Goal: Task Accomplishment & Management: Complete application form

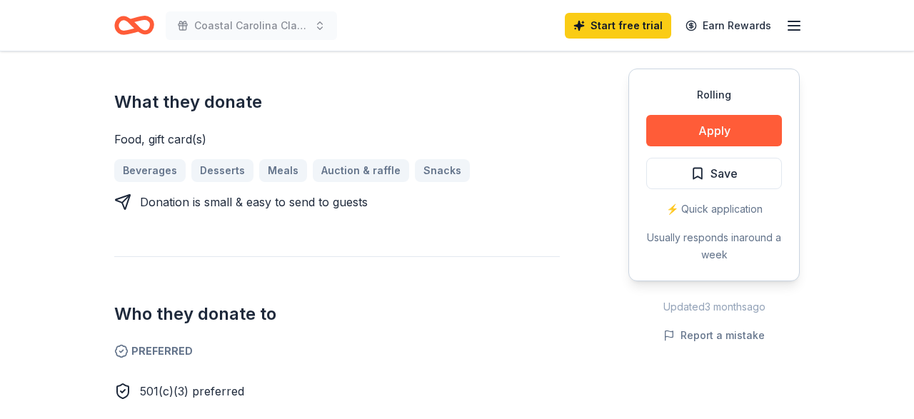
scroll to position [446, 0]
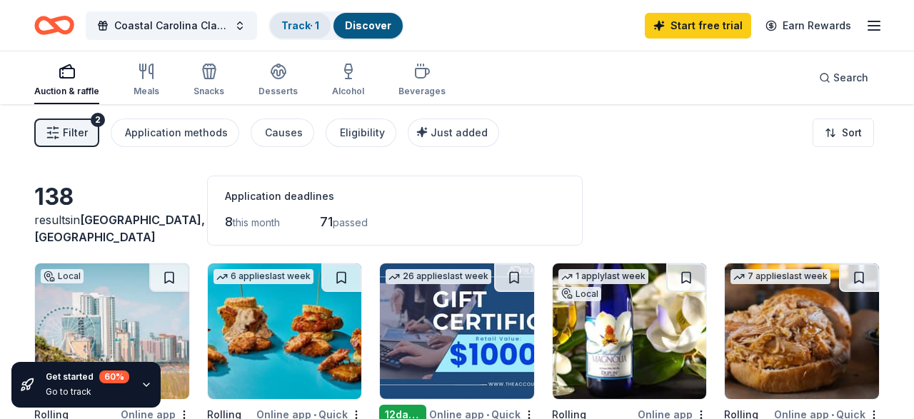
click at [324, 19] on div "Track · 1" at bounding box center [300, 26] width 61 height 26
click at [375, 15] on div "Discover" at bounding box center [368, 26] width 69 height 26
click at [99, 142] on div "Filter 2 Application methods Causes Eligibility Just added" at bounding box center [266, 133] width 465 height 29
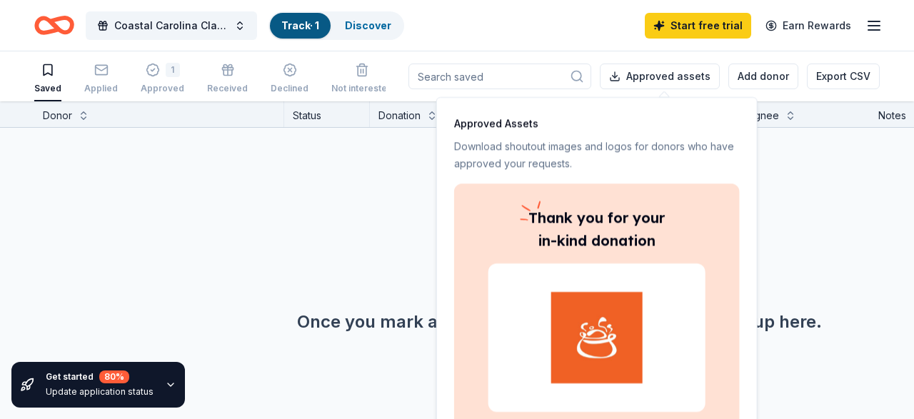
click at [831, 251] on div "No donors found. Once you mark a saved donor as "saved" they'll show up here." at bounding box center [559, 253] width 914 height 251
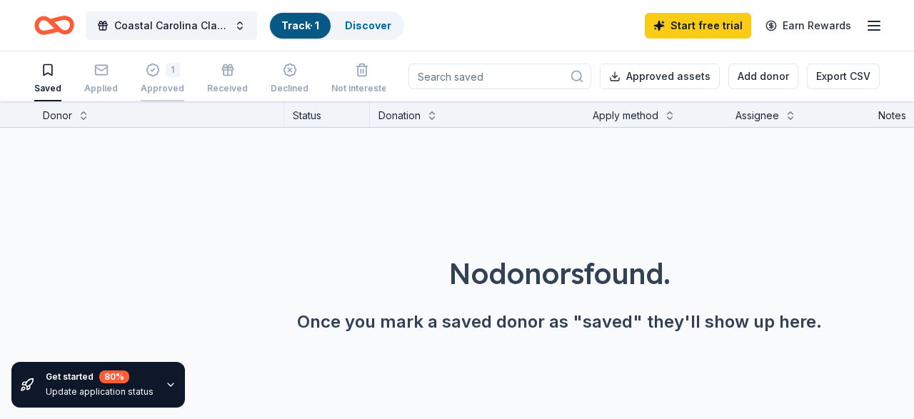
click at [155, 78] on div "1 Approved" at bounding box center [163, 78] width 44 height 31
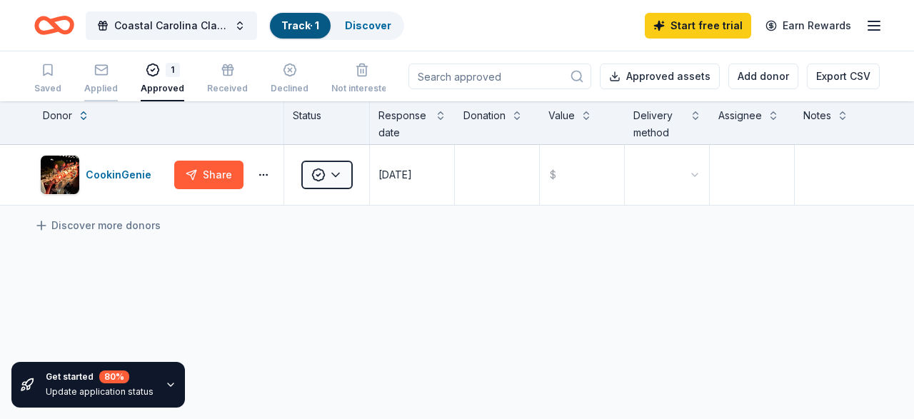
click at [111, 75] on div "button" at bounding box center [101, 70] width 34 height 14
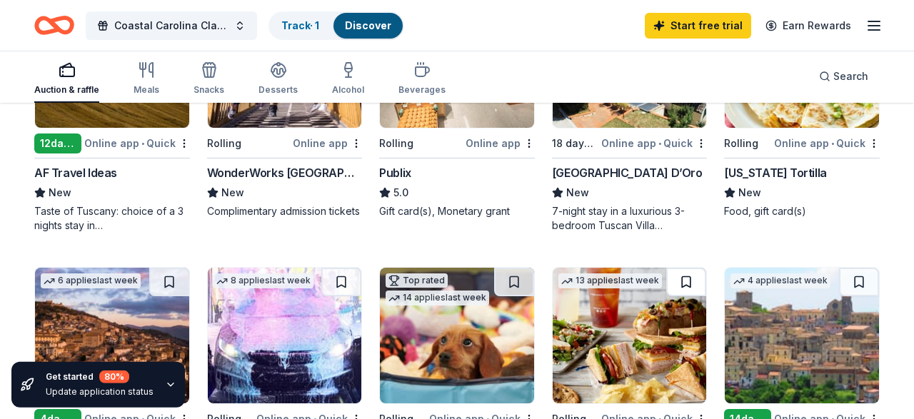
scroll to position [669, 0]
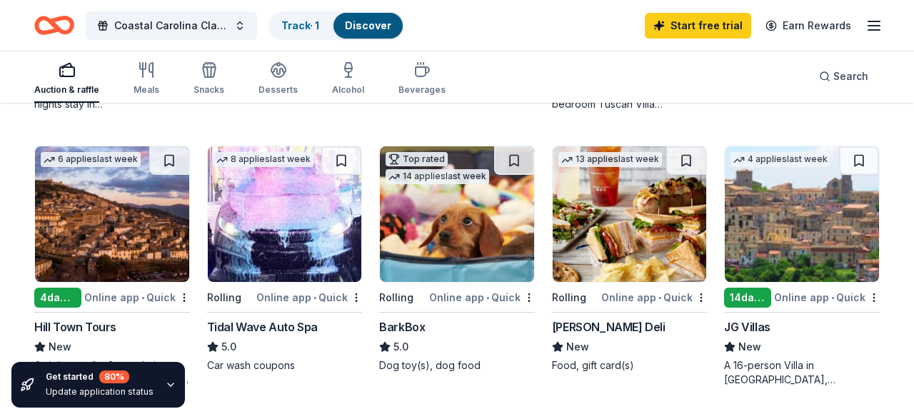
click at [639, 241] on img at bounding box center [630, 214] width 154 height 136
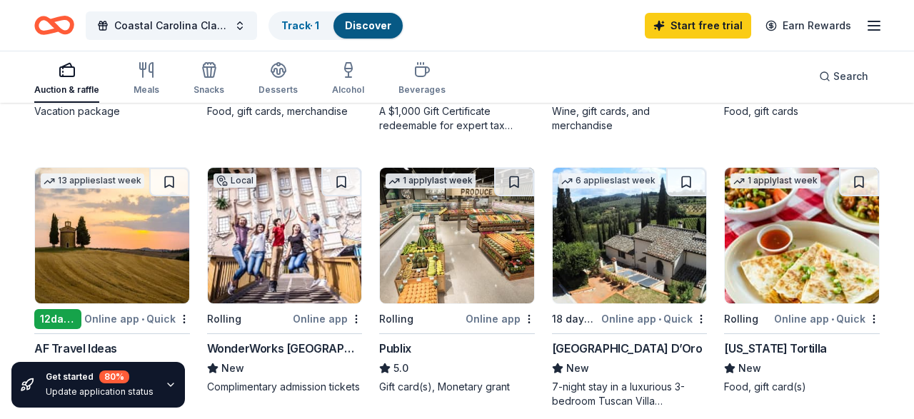
scroll to position [0, 0]
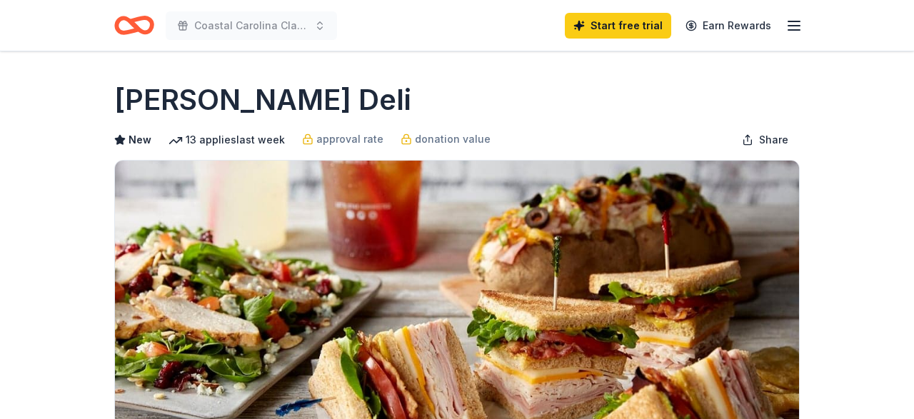
scroll to position [446, 0]
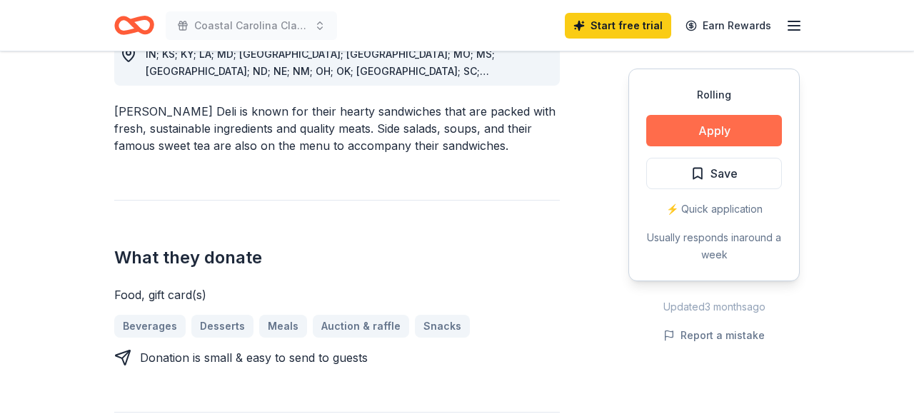
click at [747, 134] on button "Apply" at bounding box center [715, 130] width 136 height 31
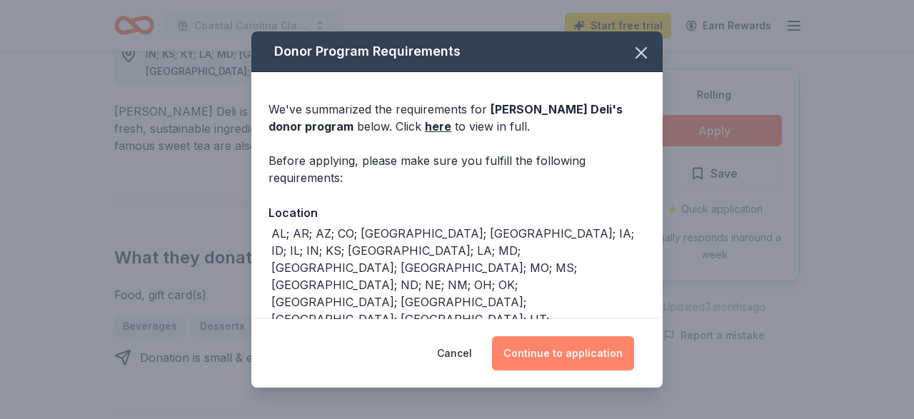
click at [569, 348] on button "Continue to application" at bounding box center [563, 353] width 142 height 34
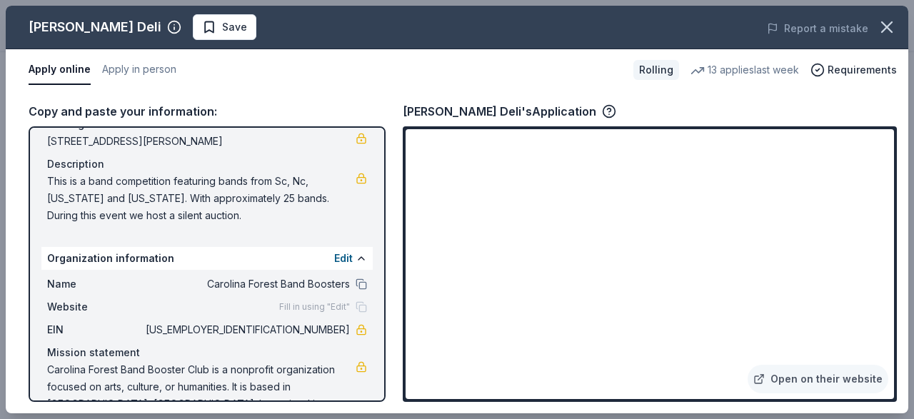
scroll to position [150, 0]
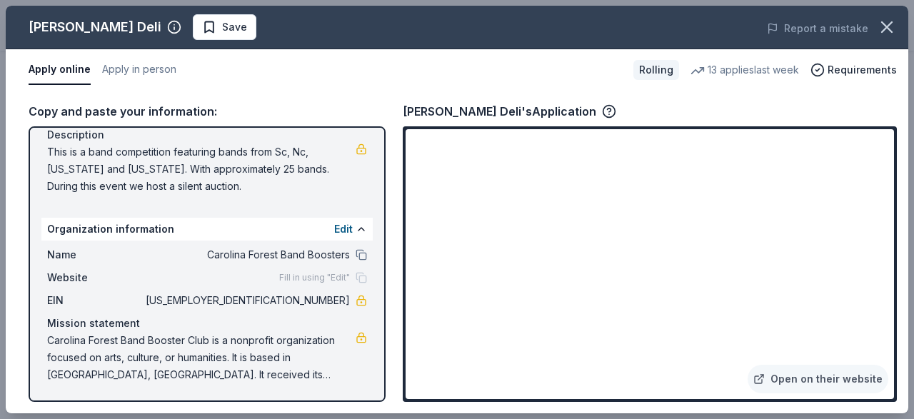
drag, startPoint x: 289, startPoint y: 379, endPoint x: 80, endPoint y: 252, distance: 244.5
click at [80, 252] on div "Name Carolina Forest Band Boosters Website Fill in using "Edit" EIN [US_EMPLOYE…" at bounding box center [206, 315] width 331 height 149
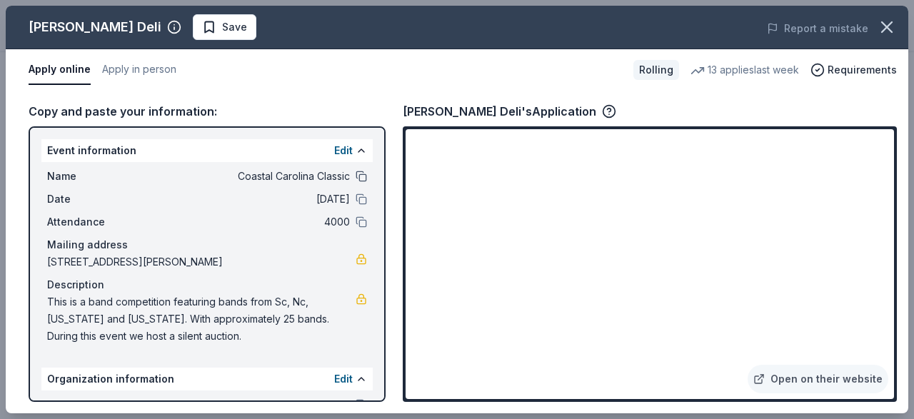
click at [360, 174] on button at bounding box center [361, 176] width 11 height 11
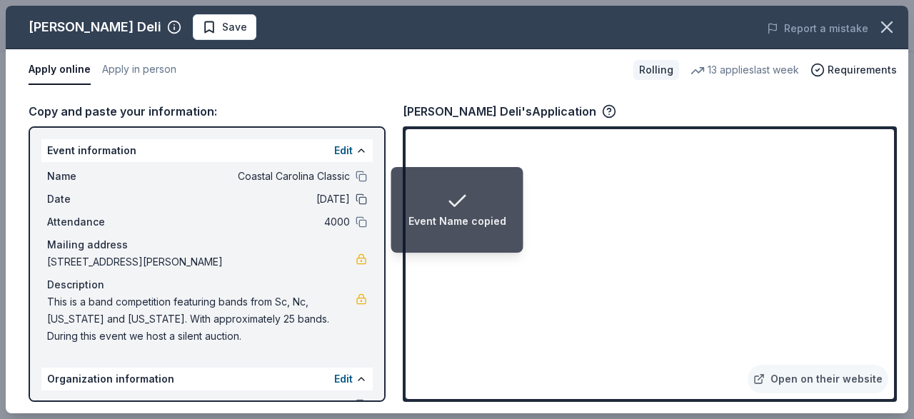
click at [362, 194] on div "Date 09/27/25" at bounding box center [207, 199] width 320 height 17
click at [364, 199] on button at bounding box center [361, 199] width 11 height 11
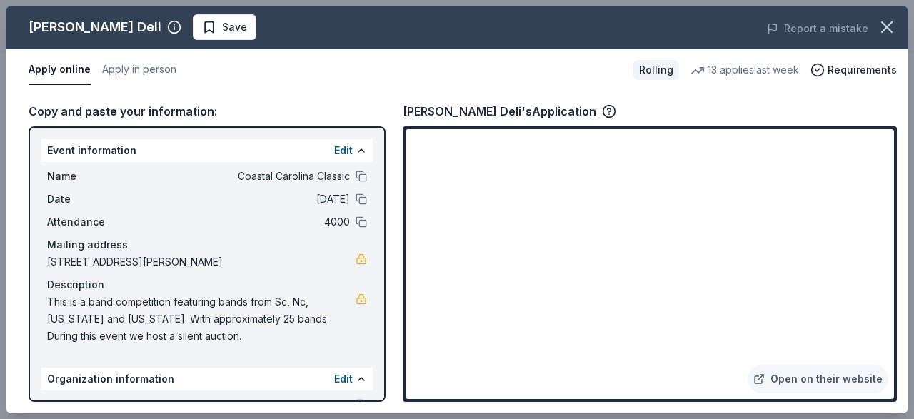
click at [361, 216] on div "Attendance 4000" at bounding box center [207, 222] width 320 height 17
click at [364, 224] on button at bounding box center [361, 221] width 11 height 11
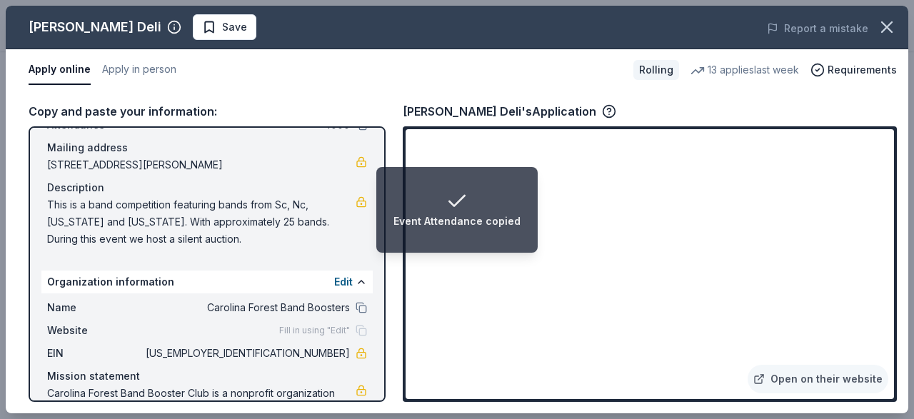
scroll to position [71, 0]
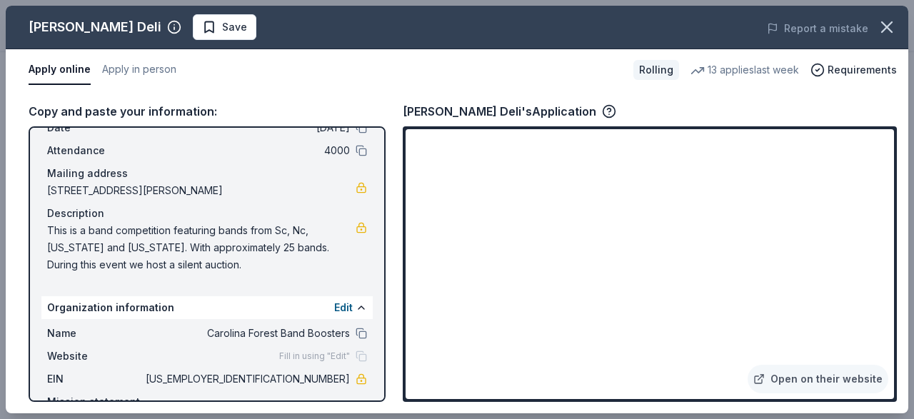
drag, startPoint x: 49, startPoint y: 215, endPoint x: 155, endPoint y: 221, distance: 105.9
click at [155, 221] on div "Description" at bounding box center [207, 213] width 320 height 17
drag, startPoint x: 146, startPoint y: 235, endPoint x: 195, endPoint y: 264, distance: 57.3
click at [146, 236] on span "This is a band competition featuring bands from Sc, Nc, Tennessee and Georgia. …" at bounding box center [201, 247] width 309 height 51
drag, startPoint x: 197, startPoint y: 264, endPoint x: 306, endPoint y: 270, distance: 108.7
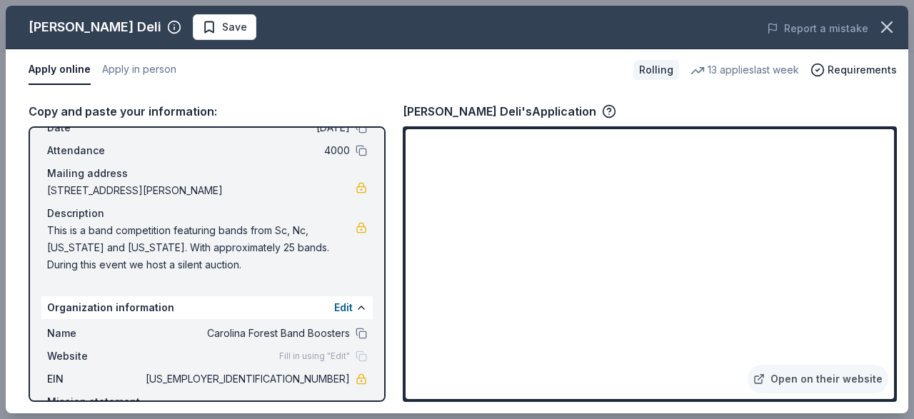
click at [198, 264] on span "This is a band competition featuring bands from Sc, Nc, Tennessee and Georgia. …" at bounding box center [201, 247] width 309 height 51
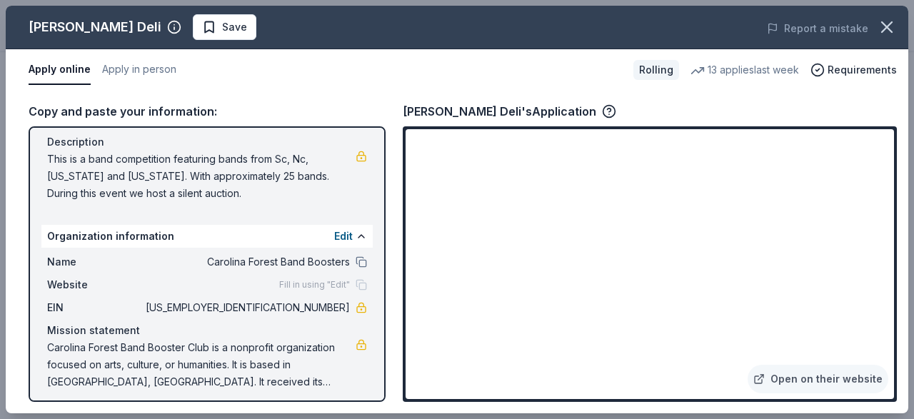
scroll to position [150, 0]
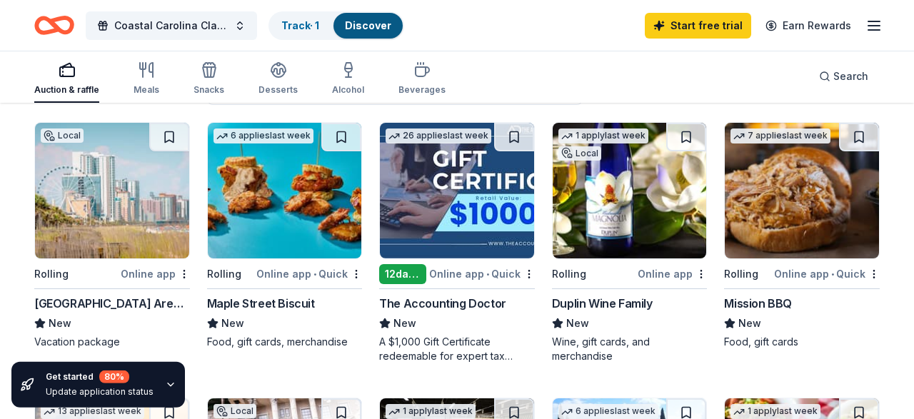
scroll to position [149, 0]
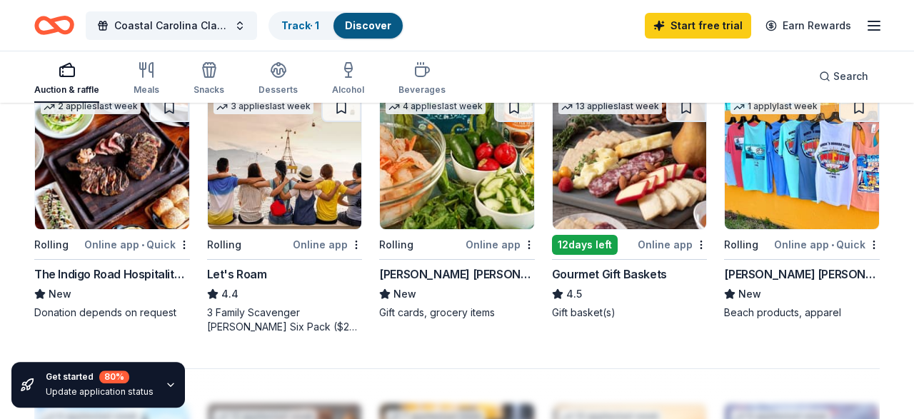
scroll to position [966, 0]
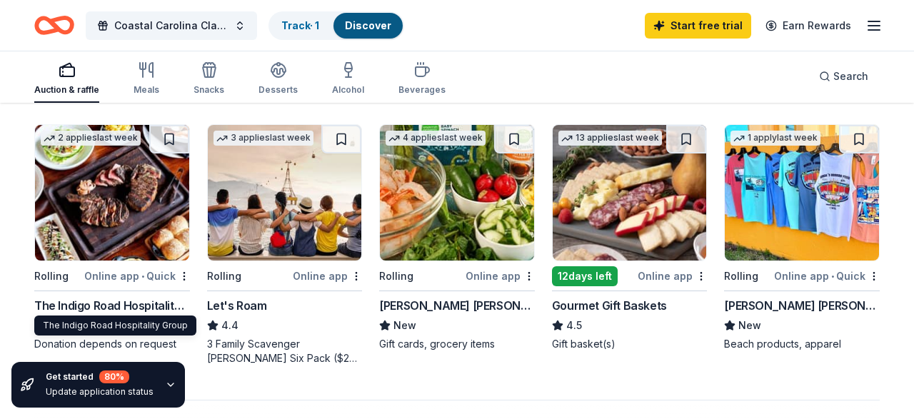
click at [109, 297] on div "The Indigo Road Hospitality Group" at bounding box center [112, 305] width 156 height 17
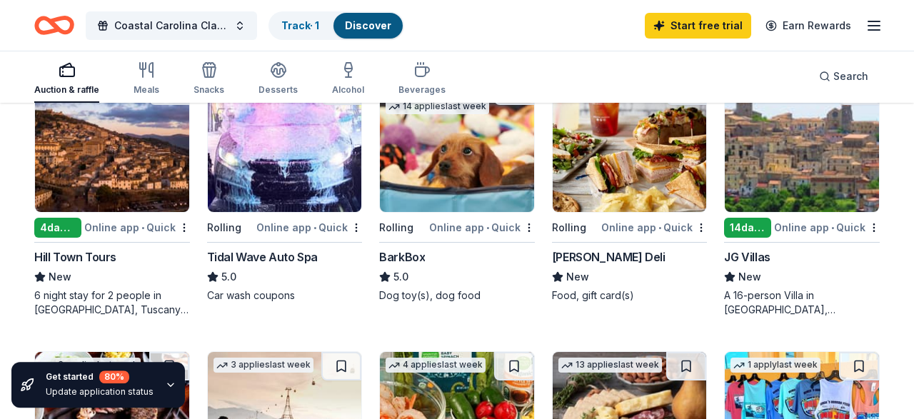
scroll to position [669, 0]
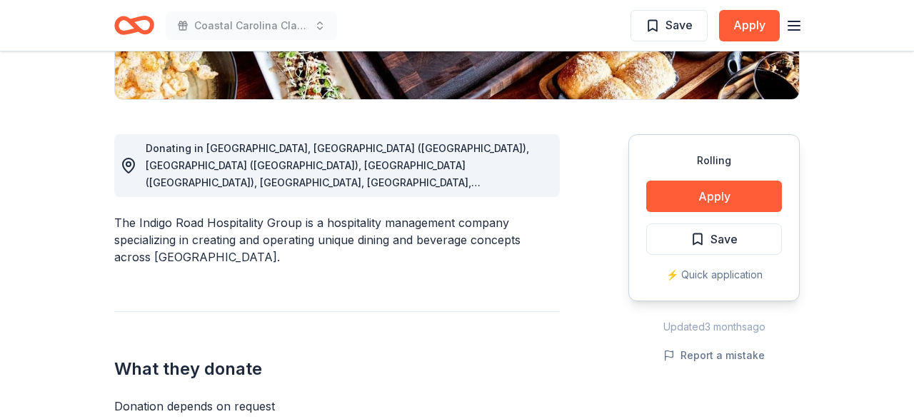
scroll to position [371, 0]
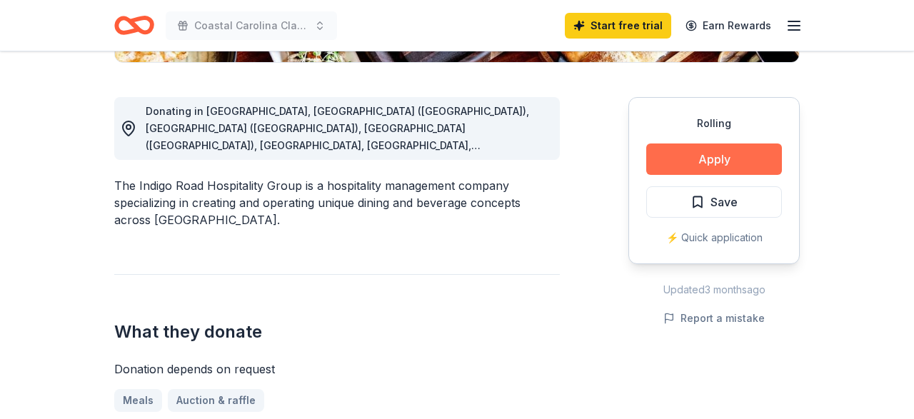
click at [682, 159] on button "Apply" at bounding box center [715, 159] width 136 height 31
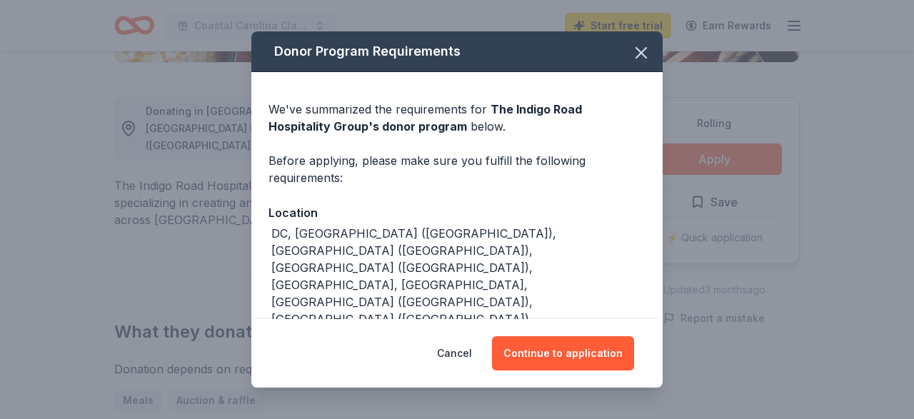
drag, startPoint x: 548, startPoint y: 352, endPoint x: 562, endPoint y: 189, distance: 163.4
click at [562, 189] on div "Donor Program Requirements We've summarized the requirements for The Indigo Roa…" at bounding box center [456, 209] width 411 height 357
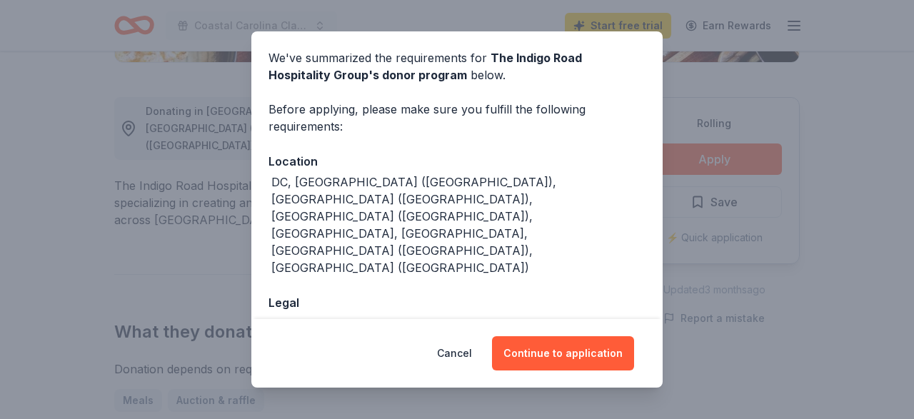
scroll to position [71, 0]
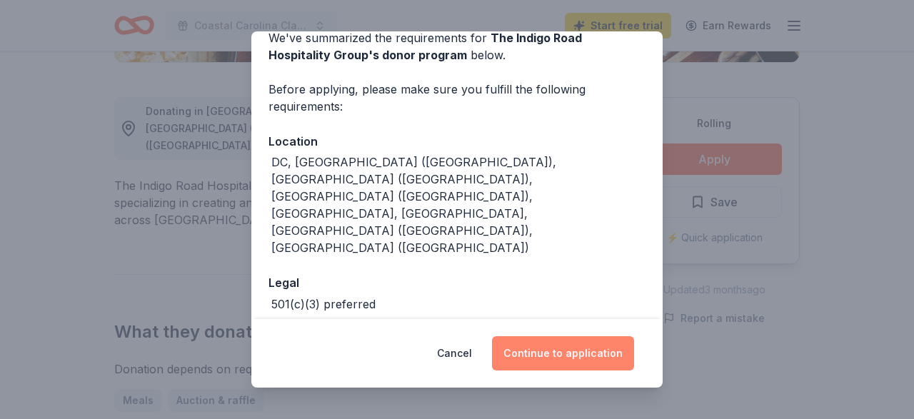
click at [593, 355] on button "Continue to application" at bounding box center [563, 353] width 142 height 34
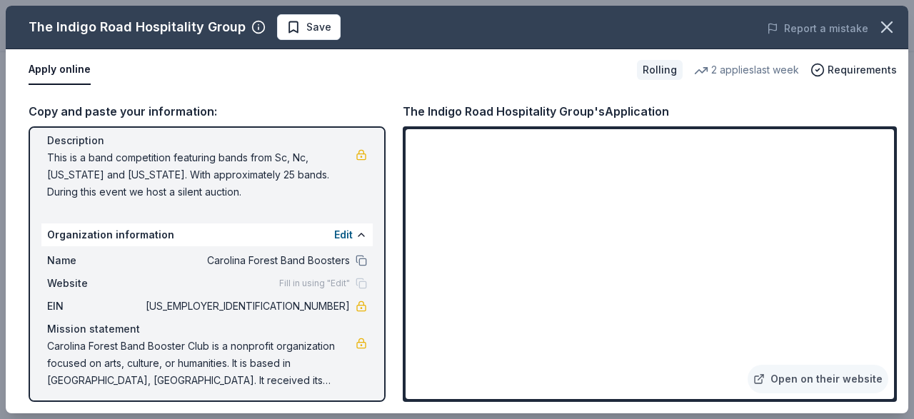
scroll to position [150, 0]
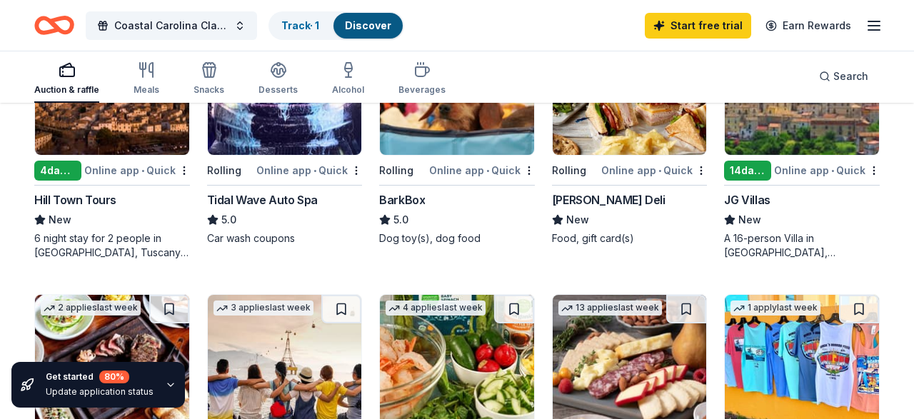
scroll to position [669, 0]
